Goal: Find specific page/section: Find specific page/section

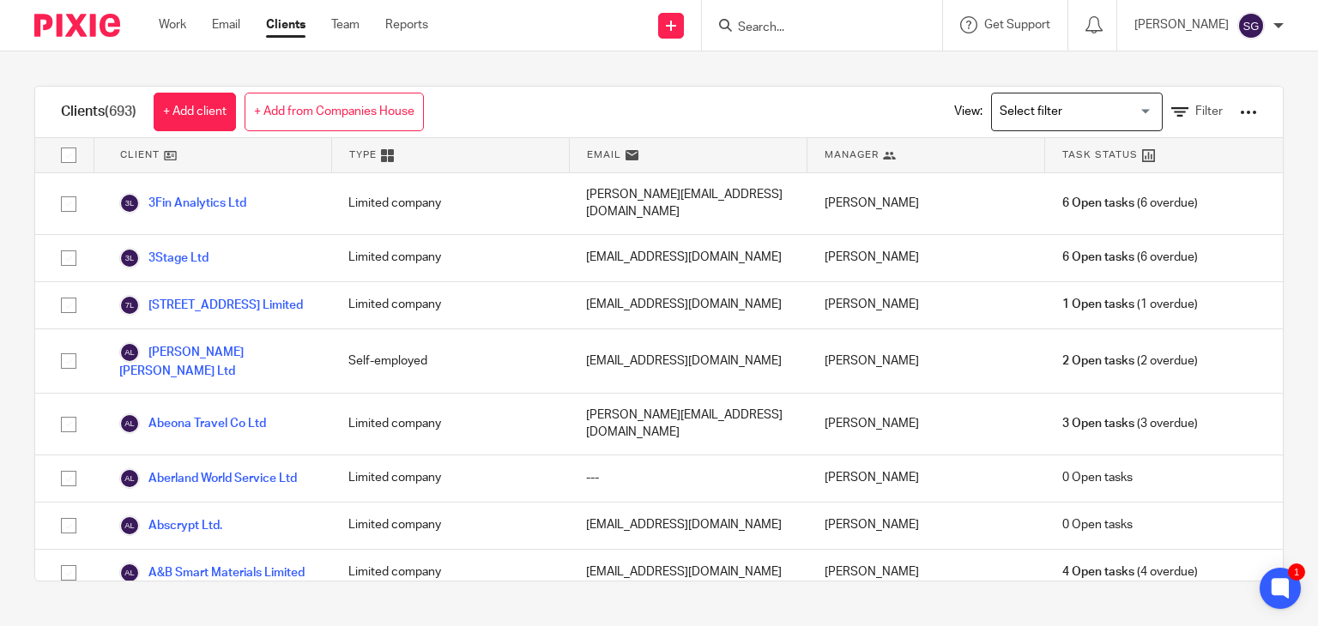
click at [804, 28] on input "Search" at bounding box center [813, 28] width 154 height 15
click at [1292, 596] on icon at bounding box center [1280, 589] width 28 height 28
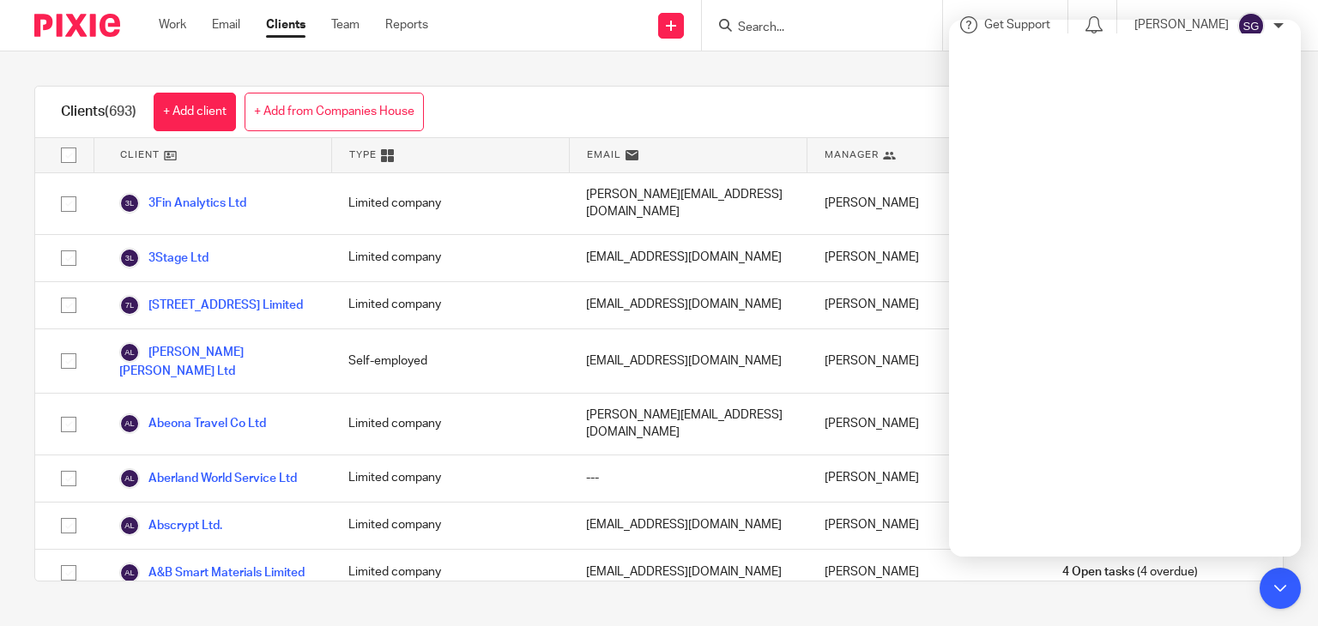
click at [793, 99] on div "Clients (693) + Add client + Add from Companies House View: Loading... Filter" at bounding box center [658, 112] width 1247 height 51
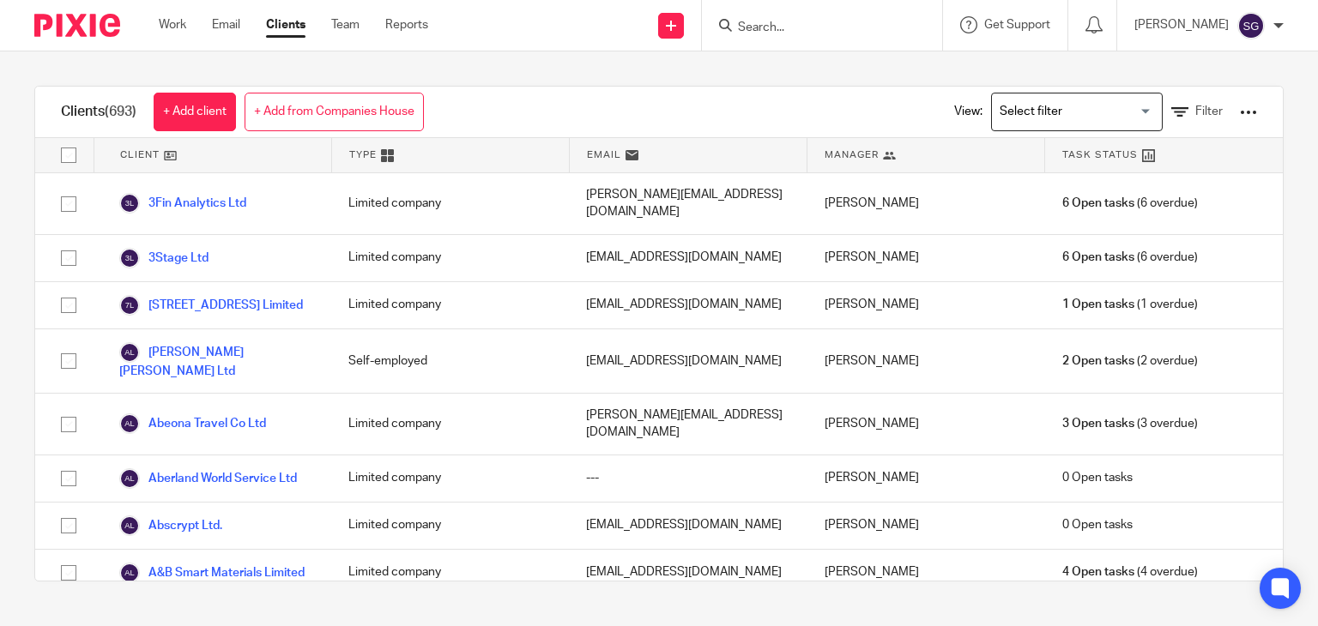
click at [1256, 25] on img at bounding box center [1250, 25] width 27 height 27
click at [1204, 88] on span "Email integration" at bounding box center [1229, 93] width 89 height 12
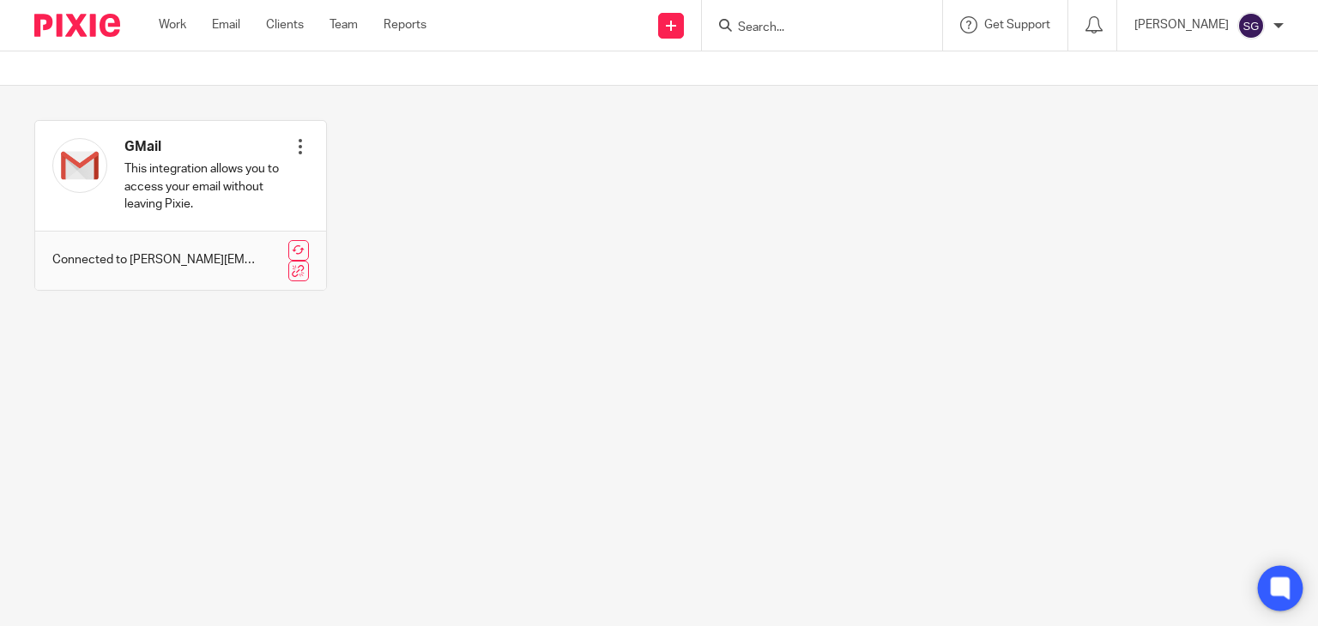
click at [1269, 586] on icon at bounding box center [1280, 589] width 28 height 28
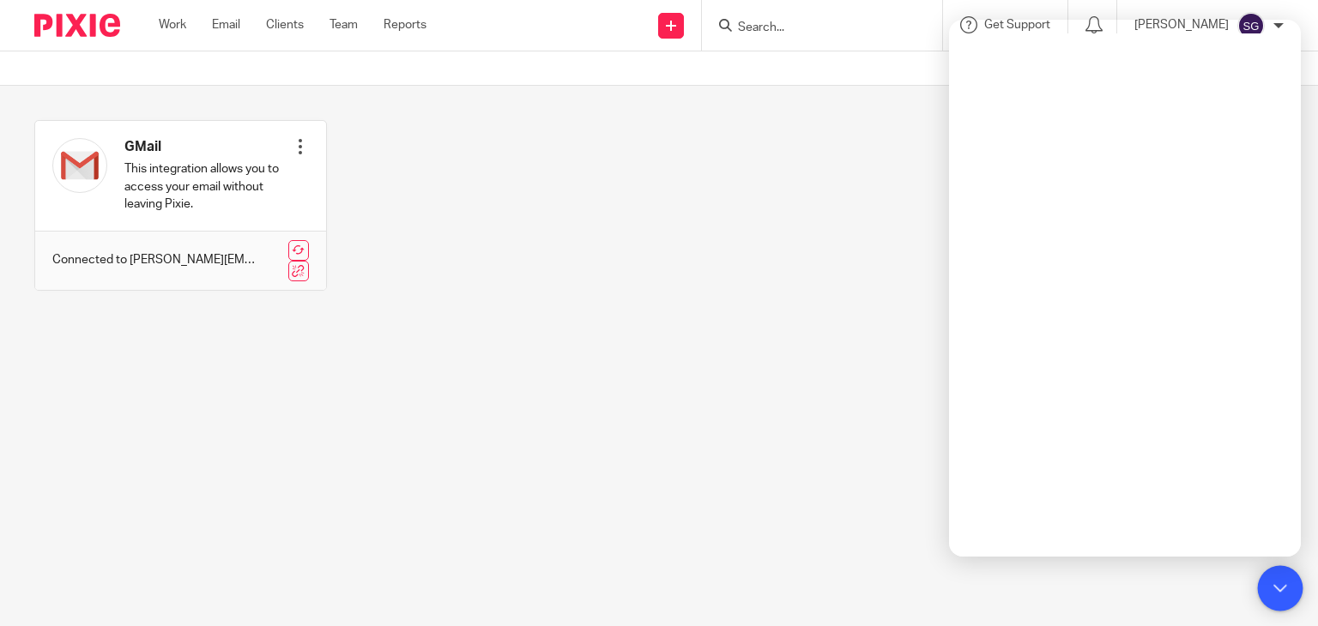
click at [1276, 584] on icon at bounding box center [1279, 588] width 13 height 13
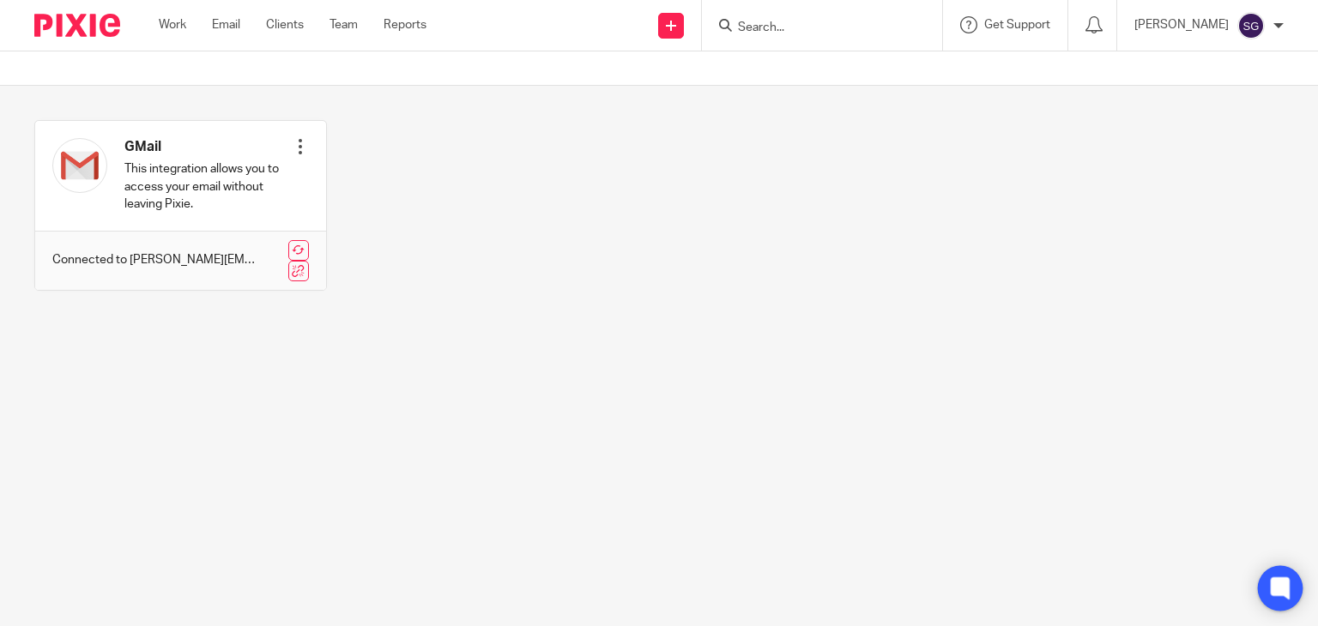
click at [1276, 584] on icon at bounding box center [1279, 588] width 13 height 13
click at [756, 33] on input "Search" at bounding box center [813, 28] width 154 height 15
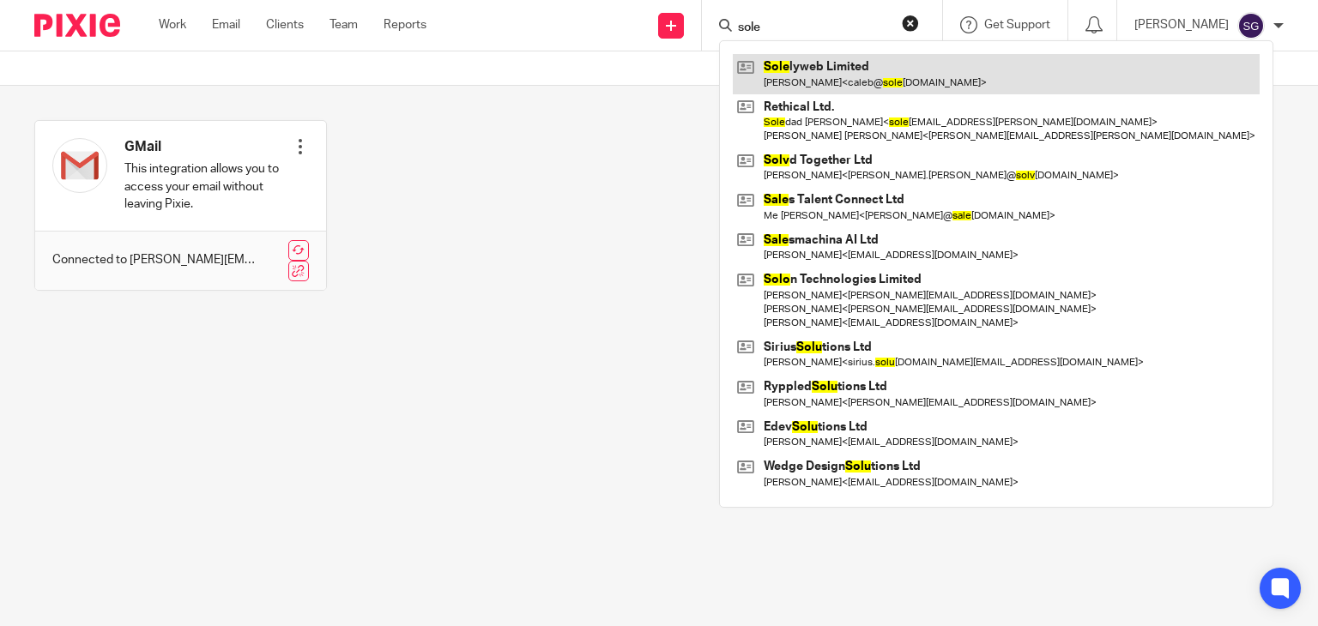
type input "sole"
click at [783, 55] on link at bounding box center [996, 73] width 527 height 39
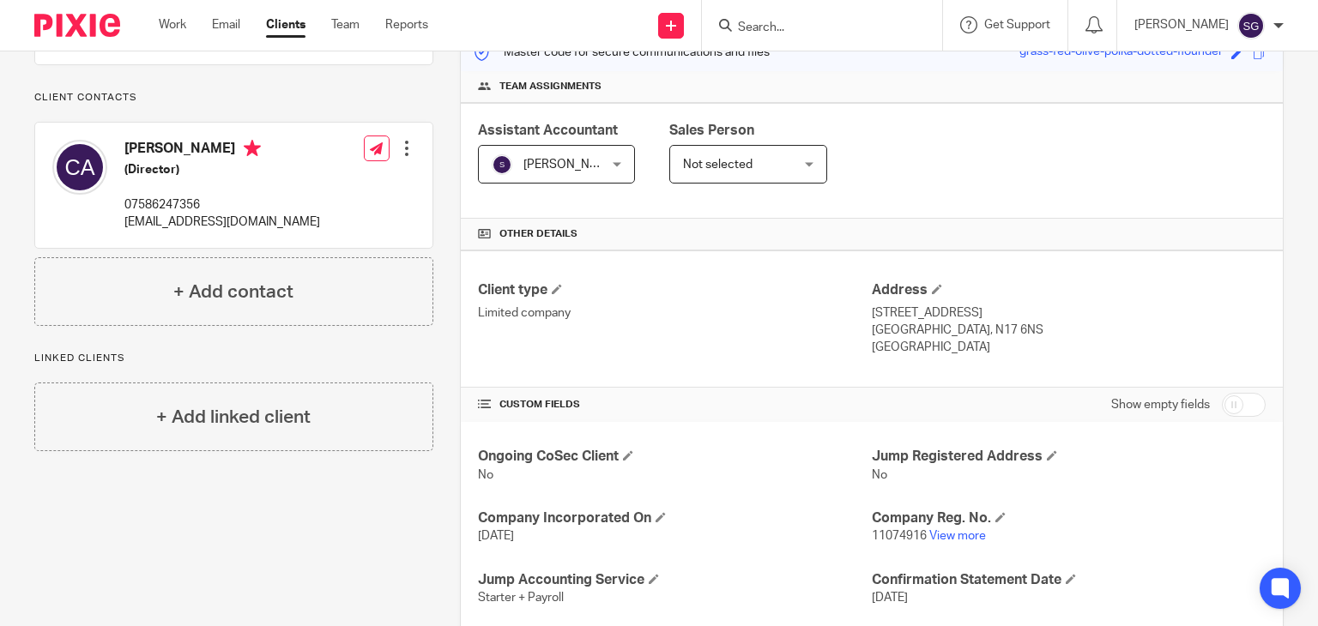
scroll to position [238, 0]
click at [190, 229] on p "[EMAIL_ADDRESS][DOMAIN_NAME]" at bounding box center [222, 220] width 196 height 17
click at [190, 229] on p "caleb@solelyweb.com" at bounding box center [222, 220] width 196 height 17
click at [305, 234] on div "Caleb Agilinko (Director) 07586247356 caleb@solelyweb.com Edit contact Create c…" at bounding box center [233, 183] width 397 height 125
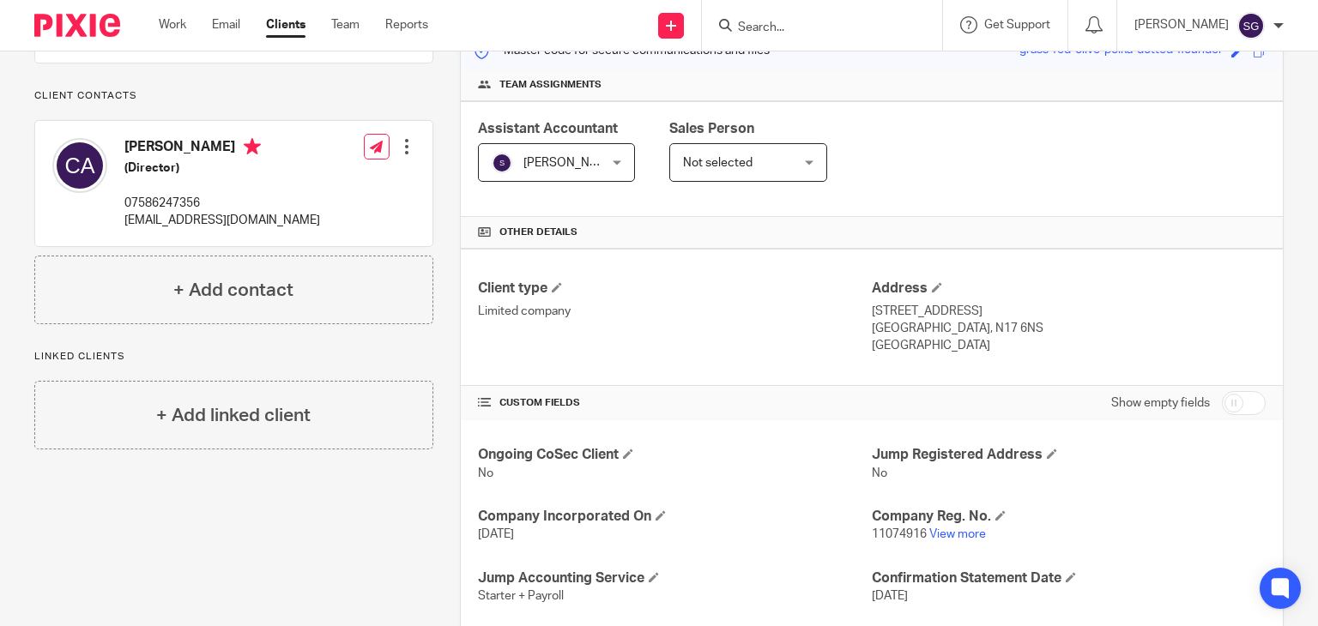
click at [768, 33] on input "Search" at bounding box center [813, 28] width 154 height 15
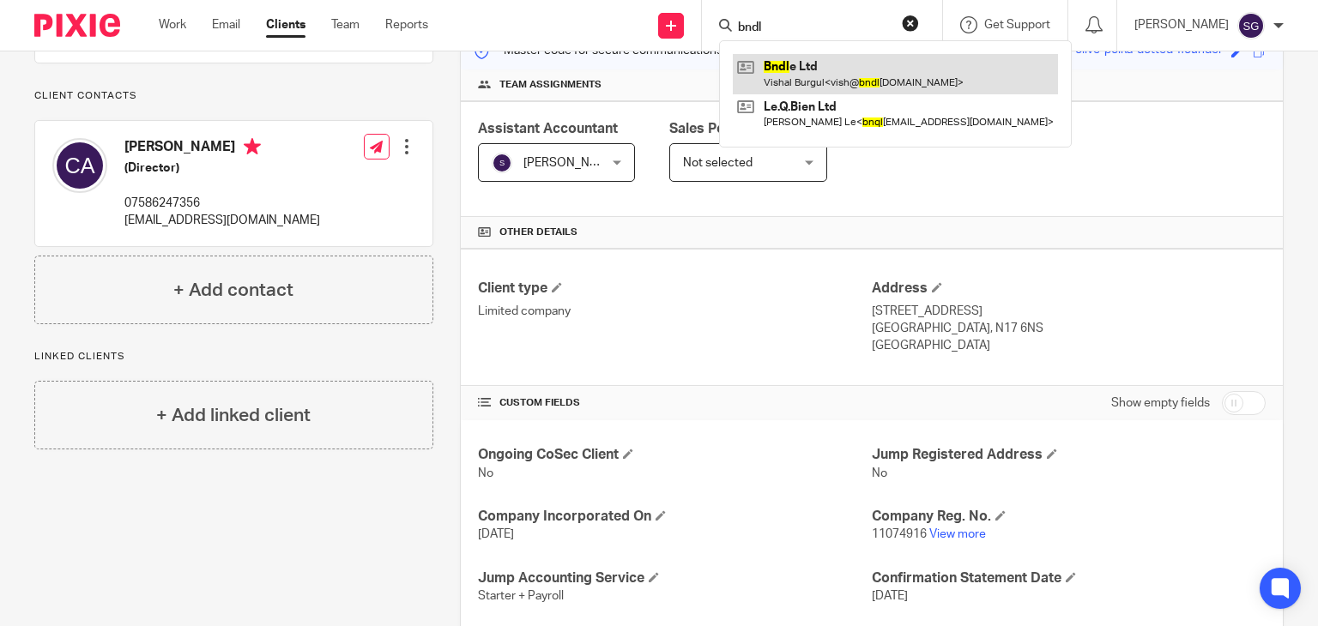
type input "bndl"
click at [786, 73] on link at bounding box center [895, 73] width 325 height 39
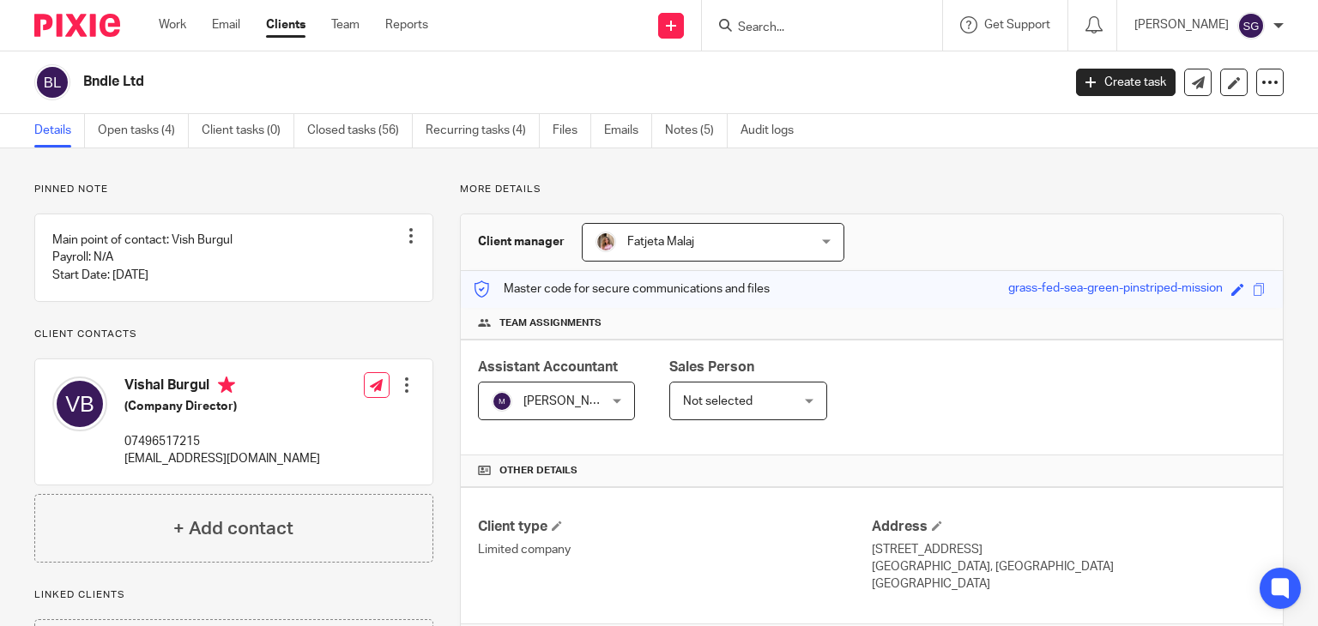
click at [128, 87] on h2 "Bndle Ltd" at bounding box center [470, 82] width 774 height 18
copy main "Bndle Ltd Create task Update from Companies House Export data Merge Archive cli…"
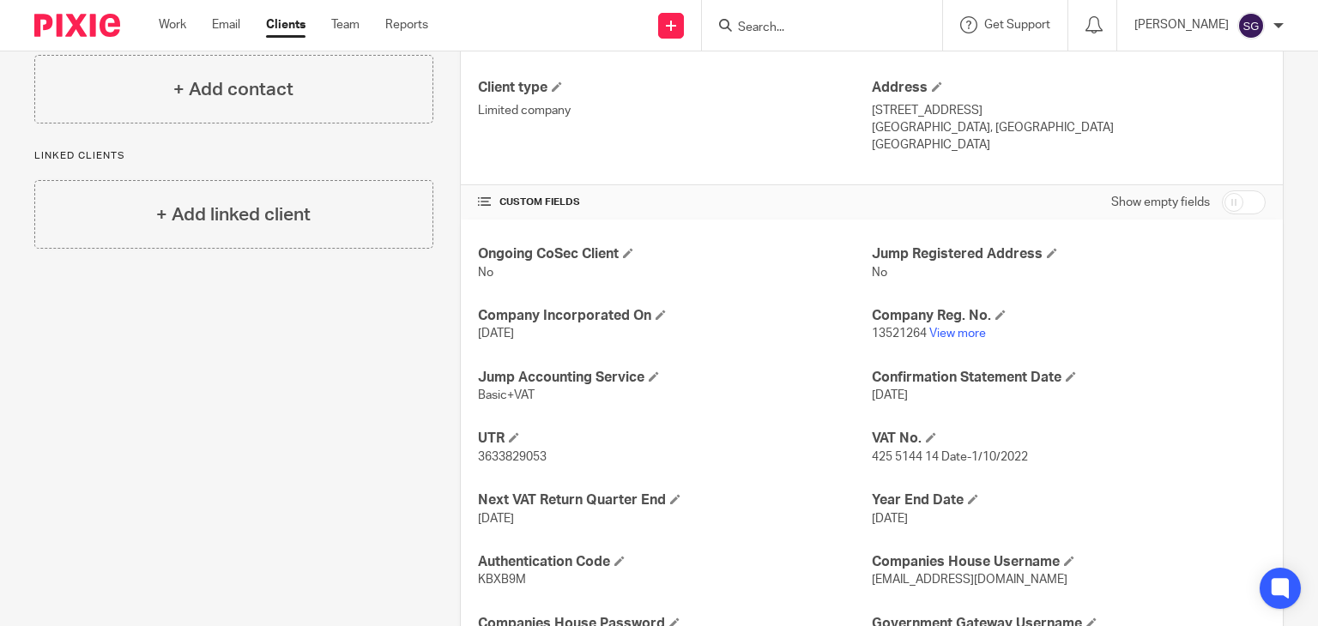
scroll to position [442, 0]
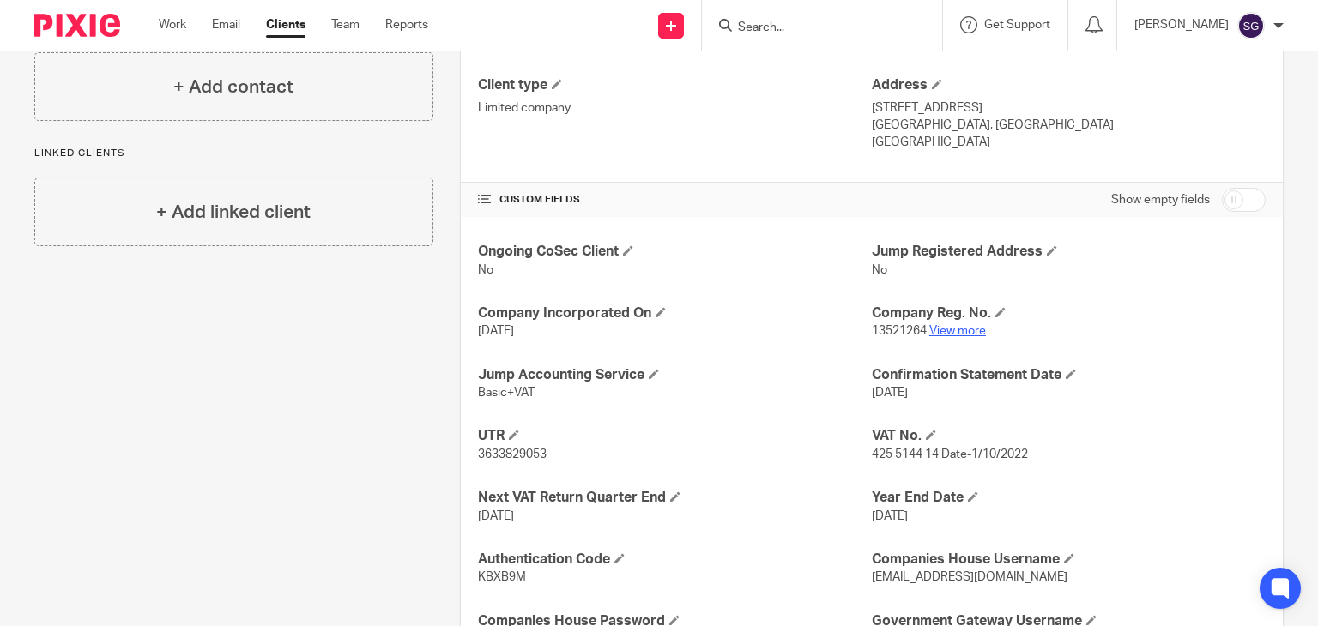
click at [957, 334] on link "View more" at bounding box center [957, 331] width 57 height 12
